Goal: Task Accomplishment & Management: Manage account settings

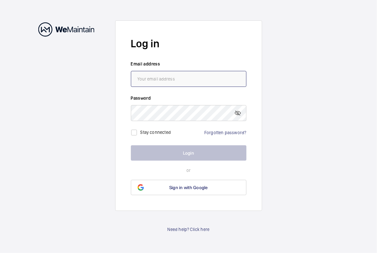
type input "[PERSON_NAME][EMAIL_ADDRESS][PERSON_NAME][DOMAIN_NAME]"
click at [152, 150] on button "Login" at bounding box center [188, 152] width 115 height 15
